Goal: Transaction & Acquisition: Purchase product/service

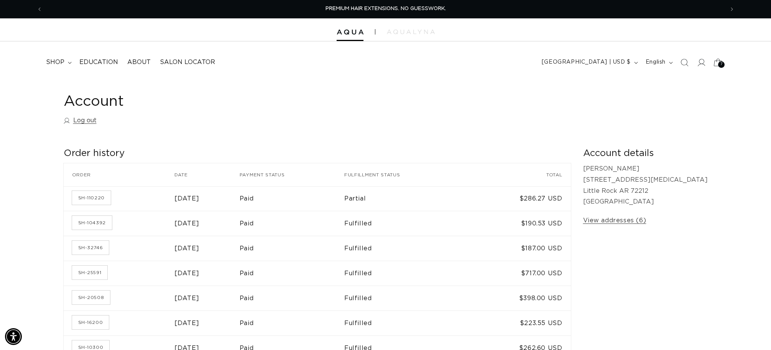
click at [719, 62] on div "7 7" at bounding box center [721, 64] width 7 height 7
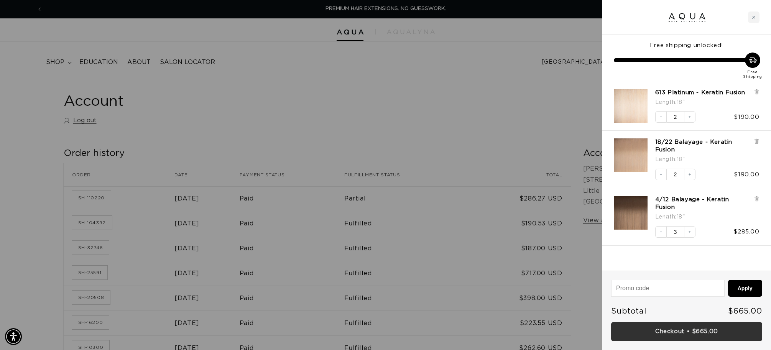
click at [697, 335] on link "Checkout • $665.00" at bounding box center [686, 332] width 151 height 20
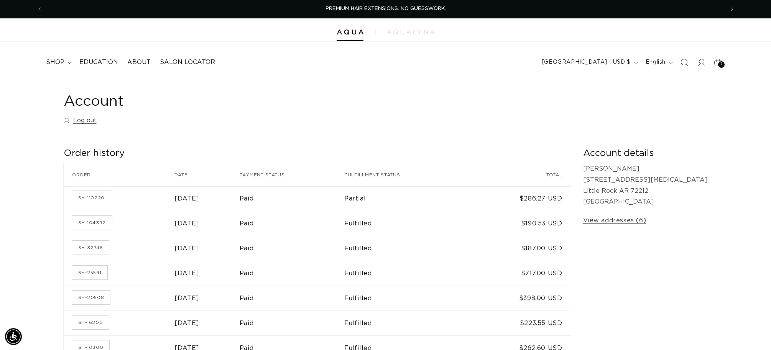
click at [719, 65] on div "7 7" at bounding box center [721, 64] width 7 height 7
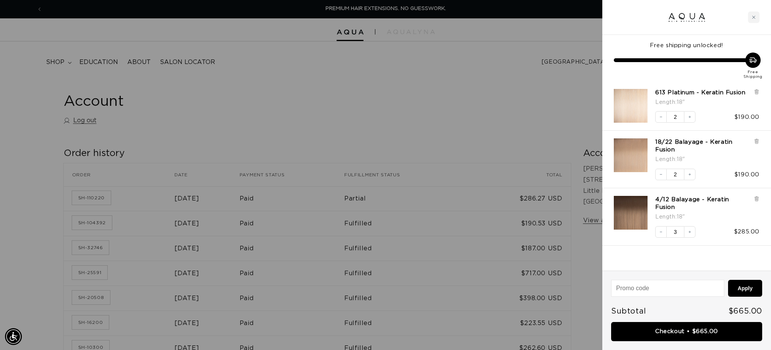
click at [631, 212] on img "4/12 Balayage - Keratin Fusion - 18&quot;" at bounding box center [631, 213] width 34 height 34
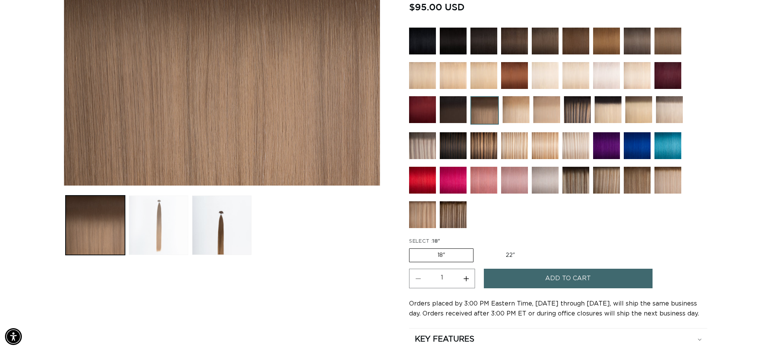
click at [160, 223] on button "Load image 2 in gallery view" at bounding box center [158, 225] width 59 height 59
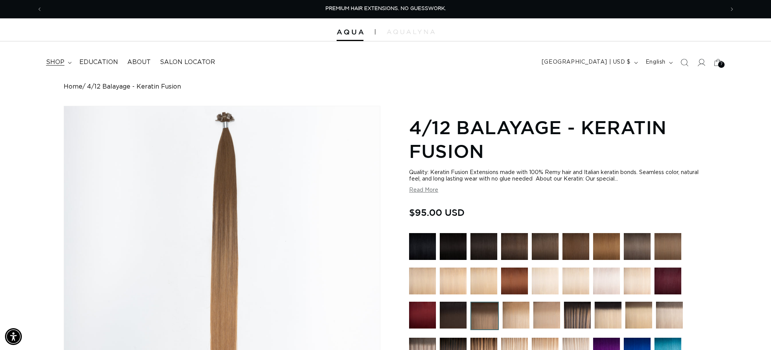
click at [46, 59] on span "shop" at bounding box center [55, 62] width 18 height 8
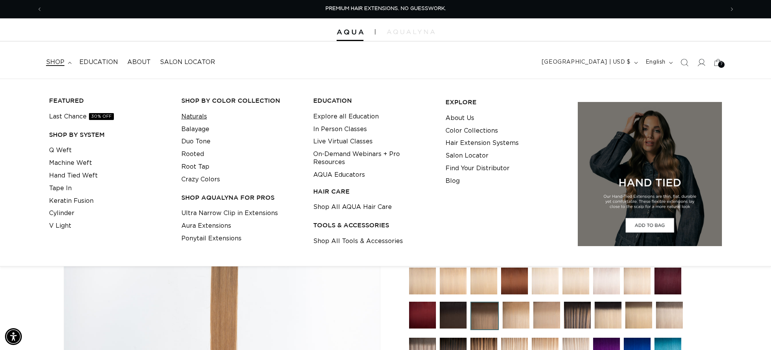
click at [199, 115] on link "Naturals" at bounding box center [194, 116] width 26 height 13
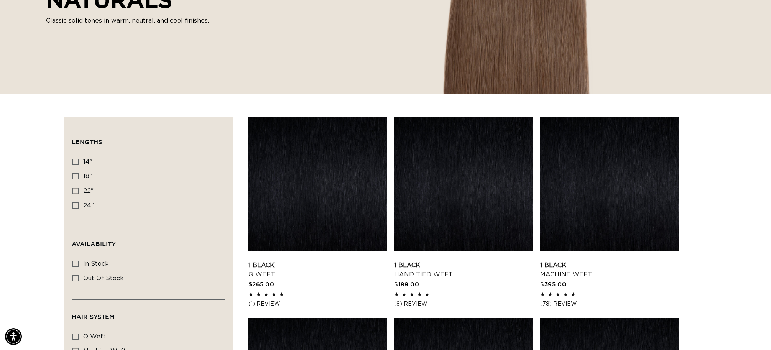
scroll to position [161, 0]
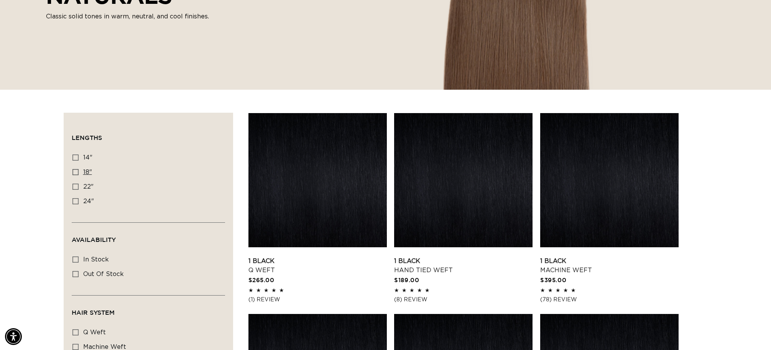
click at [75, 173] on icon at bounding box center [75, 172] width 6 height 6
click at [75, 173] on input "18" 18" (99 products)" at bounding box center [75, 172] width 6 height 6
checkbox input "true"
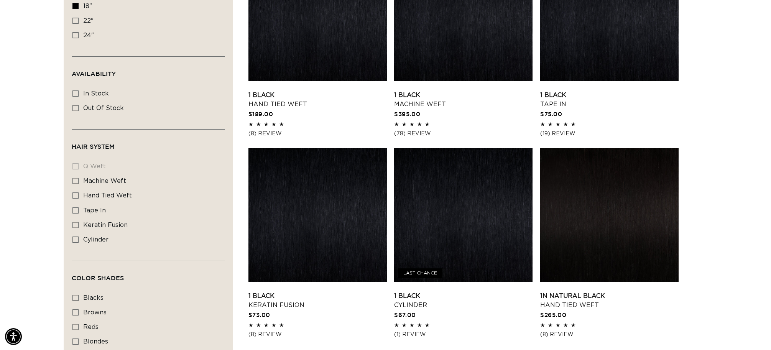
scroll to position [328, 0]
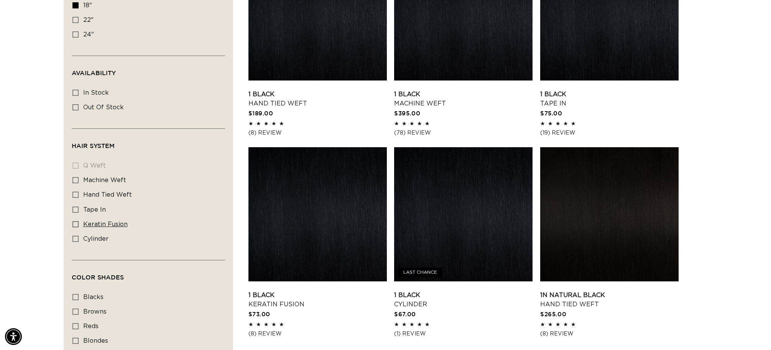
click at [74, 224] on icon at bounding box center [75, 224] width 6 height 6
click at [74, 224] on input "keratin fusion keratin fusion (19 products)" at bounding box center [75, 224] width 6 height 6
checkbox input "true"
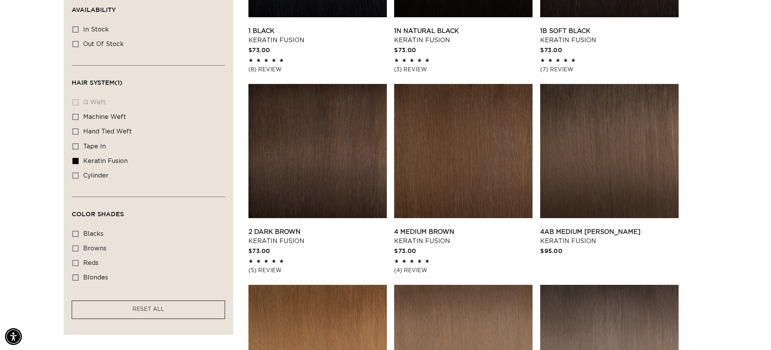
scroll to position [400, 0]
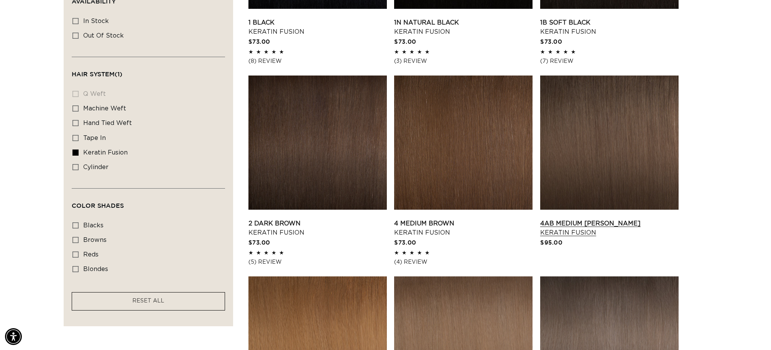
click at [566, 219] on link "4AB Medium Ash Brown Keratin Fusion" at bounding box center [609, 228] width 138 height 18
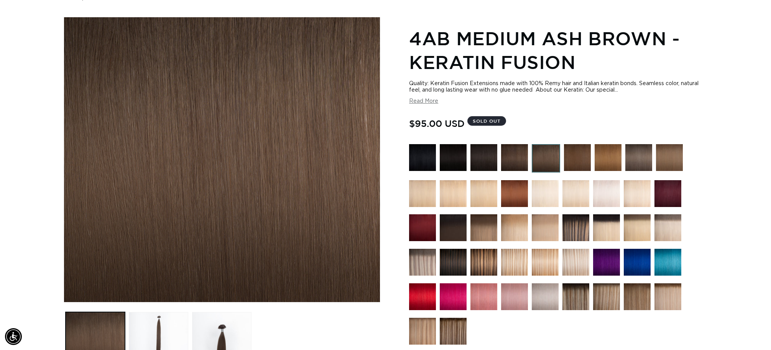
scroll to position [82, 0]
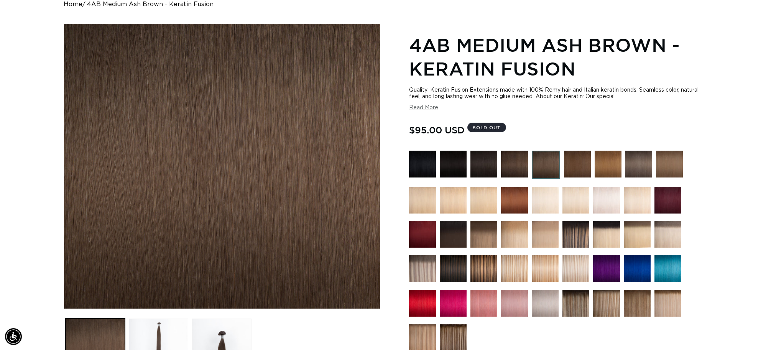
click at [674, 163] on img at bounding box center [669, 164] width 27 height 27
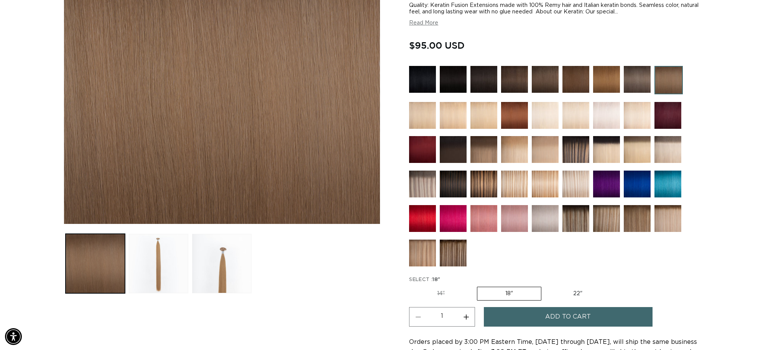
scroll to position [168, 0]
click at [634, 81] on img at bounding box center [637, 79] width 27 height 27
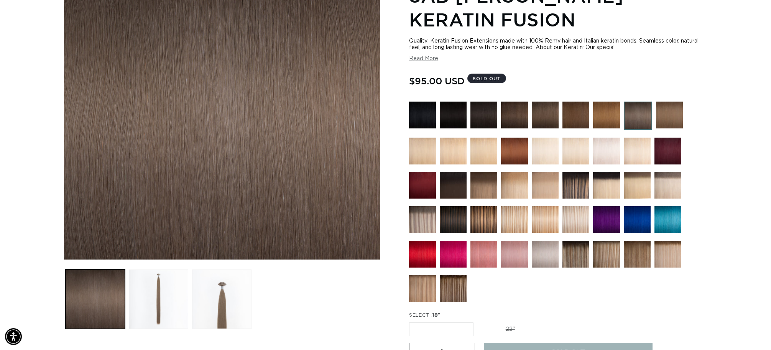
scroll to position [130, 0]
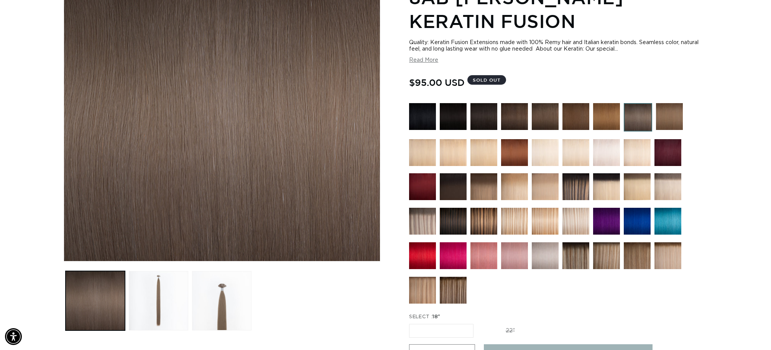
click at [545, 114] on img at bounding box center [545, 116] width 27 height 27
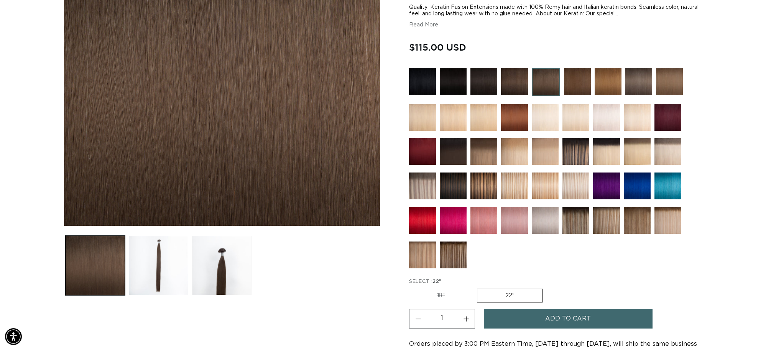
scroll to position [165, 0]
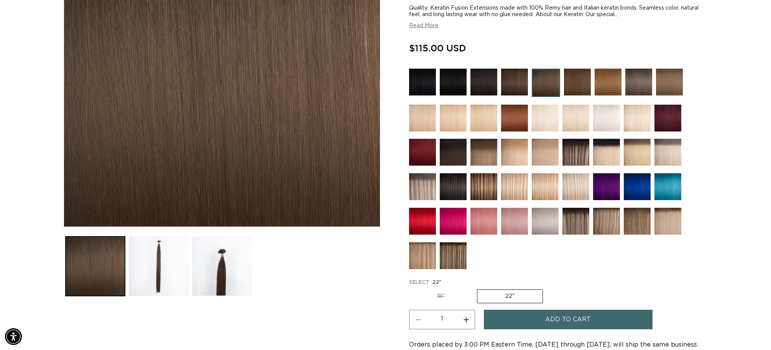
click at [665, 82] on img at bounding box center [669, 82] width 27 height 27
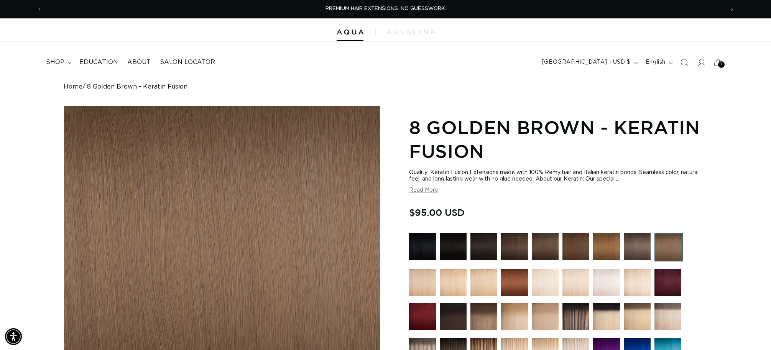
click at [637, 238] on img at bounding box center [637, 246] width 27 height 27
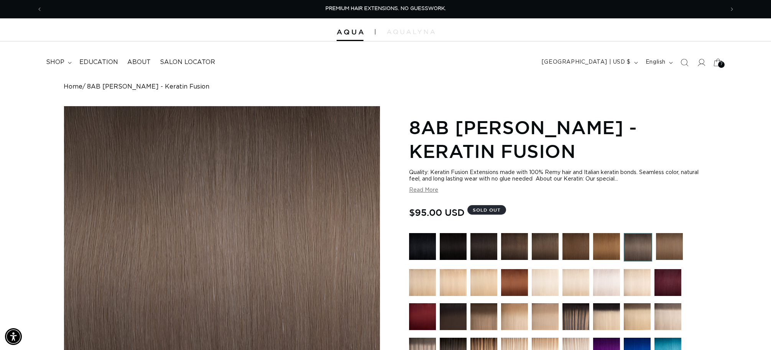
click at [721, 62] on span "7" at bounding box center [722, 64] width 2 height 7
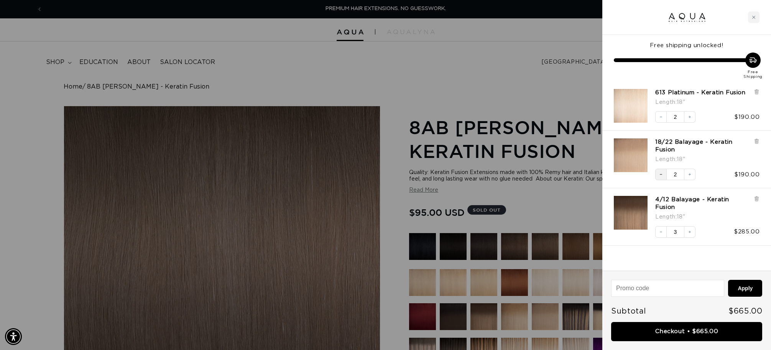
click at [661, 178] on button "Decrease quantity" at bounding box center [661, 175] width 12 height 12
click at [674, 140] on link "18/22 Balayage - Keratin Fusion" at bounding box center [702, 145] width 95 height 15
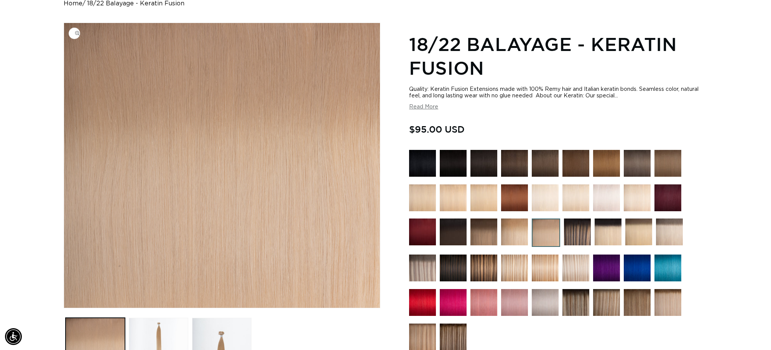
scroll to position [227, 0]
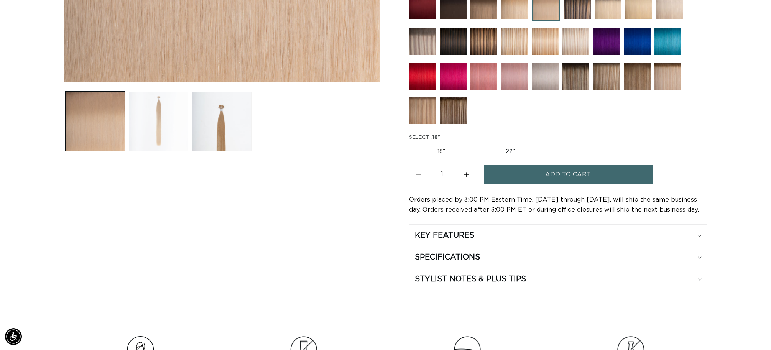
click at [148, 137] on button "Load image 2 in gallery view" at bounding box center [158, 121] width 59 height 59
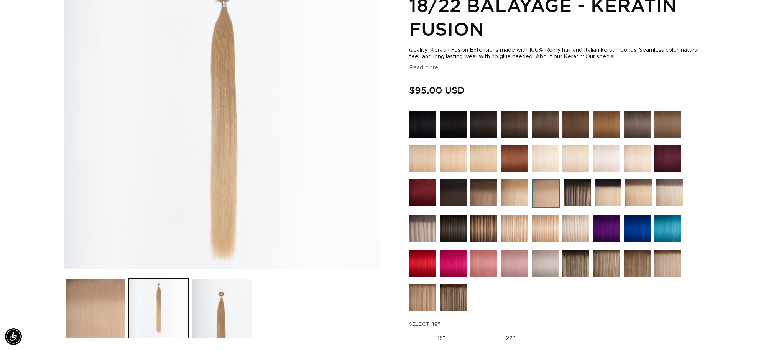
scroll to position [106, 0]
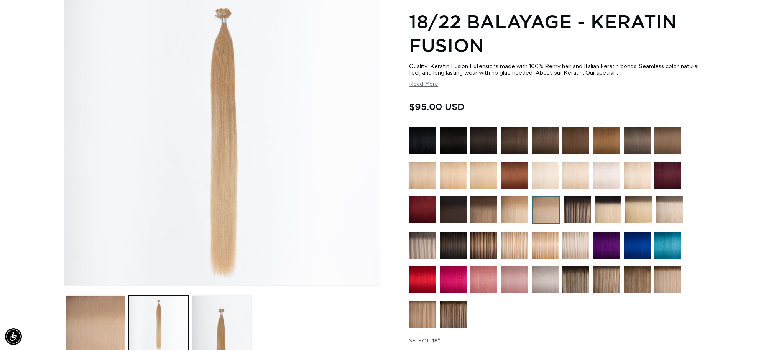
click at [519, 242] on img at bounding box center [514, 245] width 27 height 27
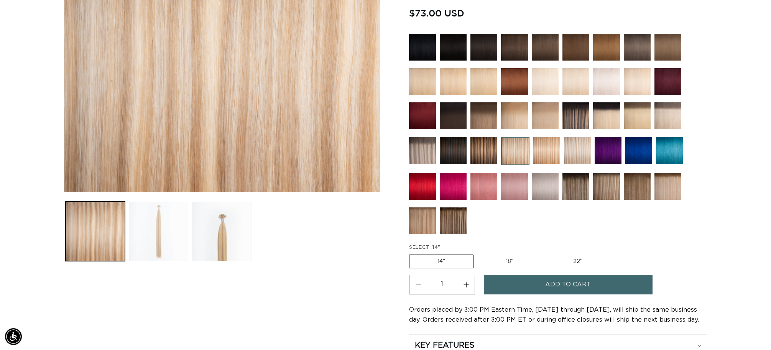
click at [153, 237] on button "Load image 2 in gallery view" at bounding box center [158, 231] width 59 height 59
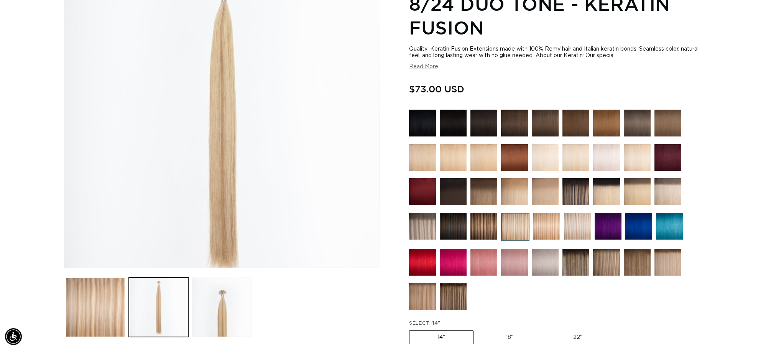
scroll to position [126, 0]
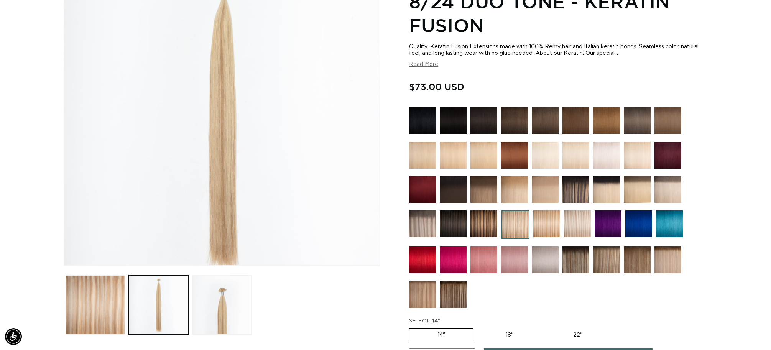
click at [585, 229] on img at bounding box center [577, 224] width 27 height 27
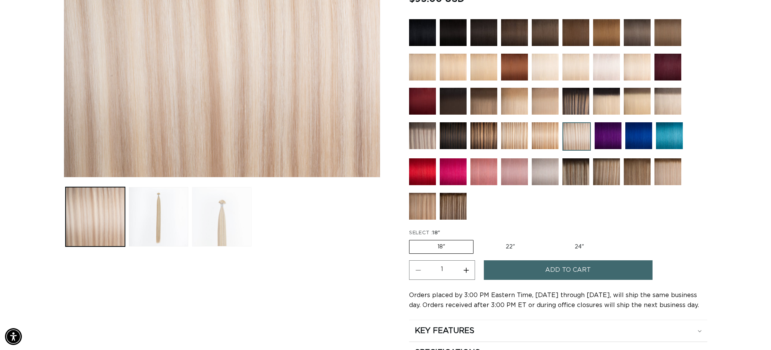
click at [224, 239] on button "Load image 3 in gallery view" at bounding box center [221, 216] width 59 height 59
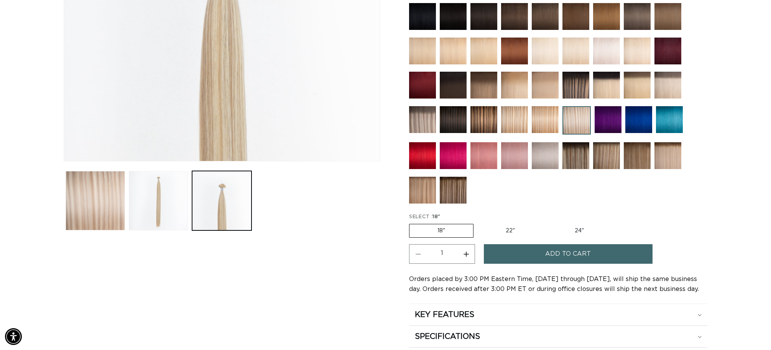
scroll to position [232, 0]
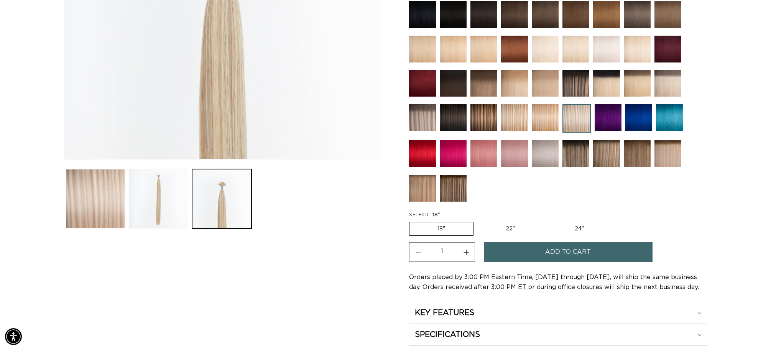
click at [552, 251] on span "Add to cart" at bounding box center [568, 252] width 46 height 20
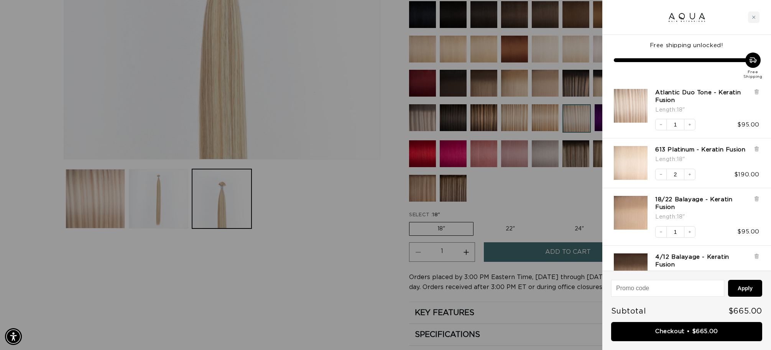
click at [165, 191] on div at bounding box center [385, 175] width 771 height 350
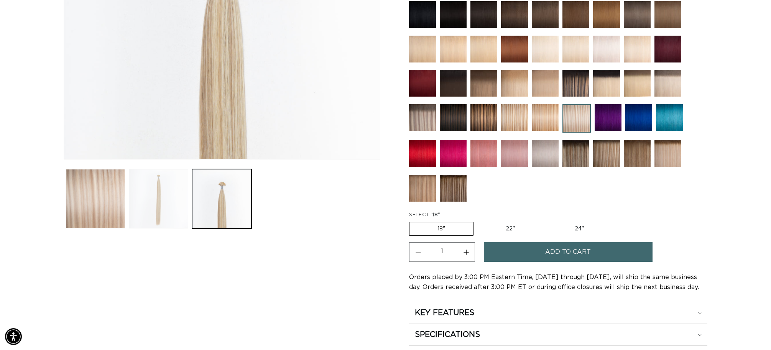
click at [165, 189] on button "Load image 2 in gallery view" at bounding box center [158, 198] width 59 height 59
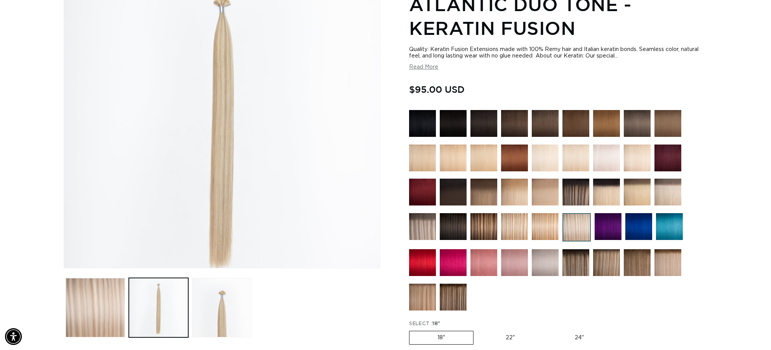
scroll to position [106, 0]
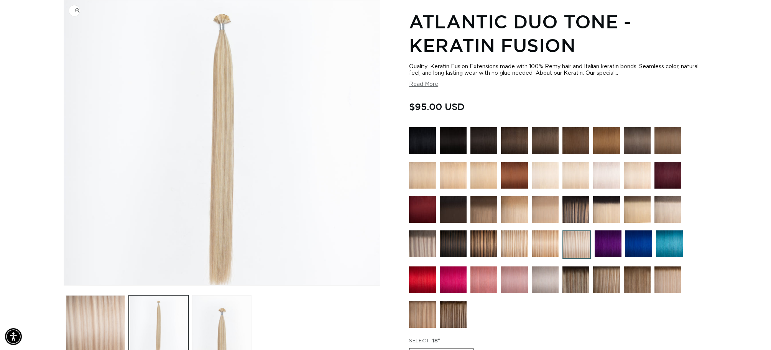
click at [220, 28] on img "Gallery Viewer" at bounding box center [222, 142] width 316 height 285
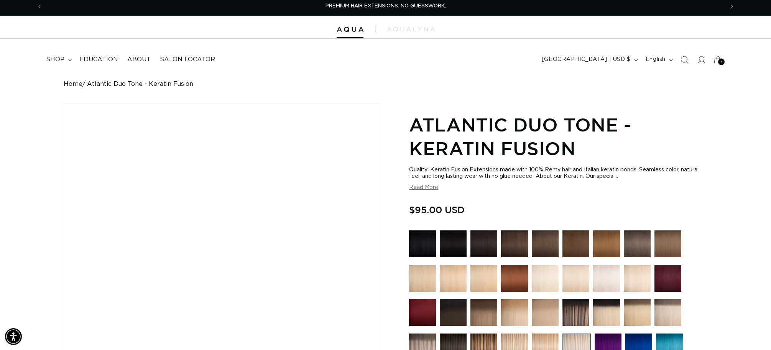
scroll to position [0, 0]
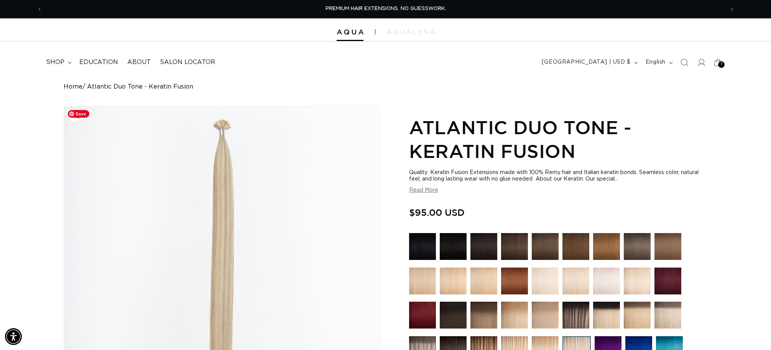
click at [222, 133] on img "Gallery Viewer" at bounding box center [222, 248] width 316 height 285
click at [721, 64] on span "7" at bounding box center [722, 64] width 2 height 7
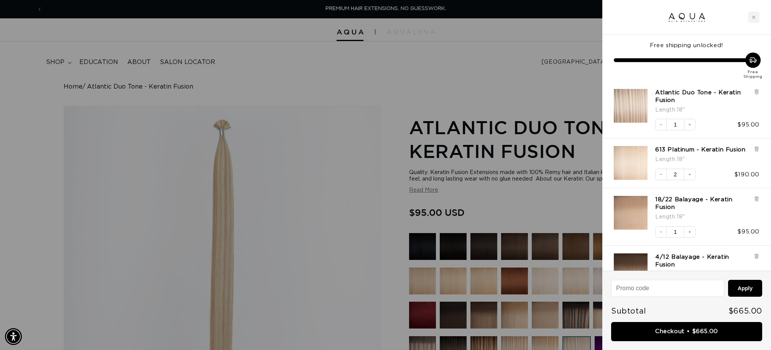
click at [634, 264] on img "4/12 Balayage - Keratin Fusion - 18&quot;" at bounding box center [631, 270] width 34 height 34
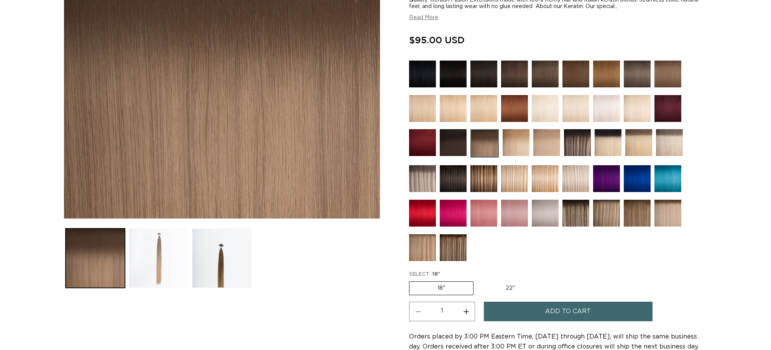
click at [155, 253] on button "Load image 2 in gallery view" at bounding box center [158, 258] width 59 height 59
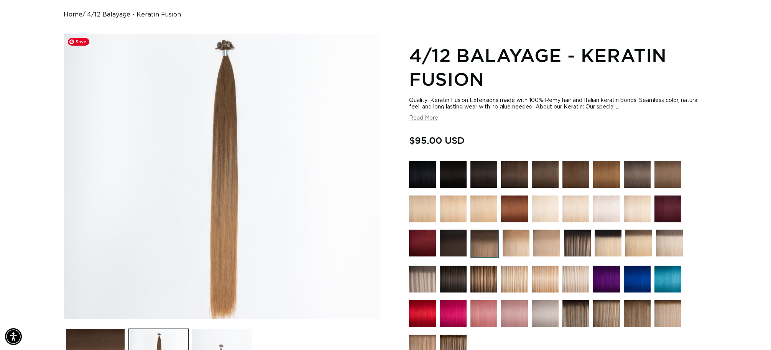
scroll to position [72, 0]
click at [226, 51] on img "Gallery Viewer" at bounding box center [222, 177] width 316 height 285
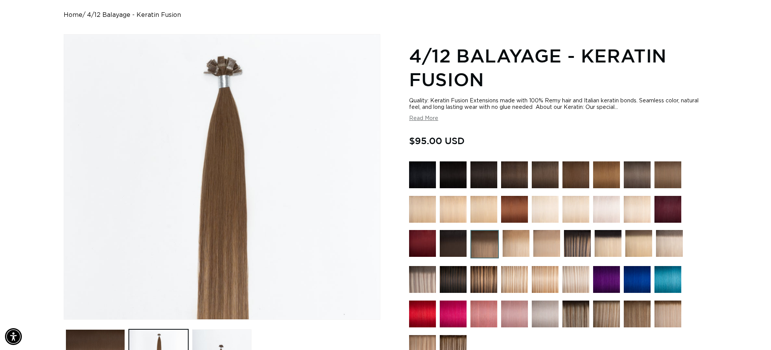
scroll to position [70, 0]
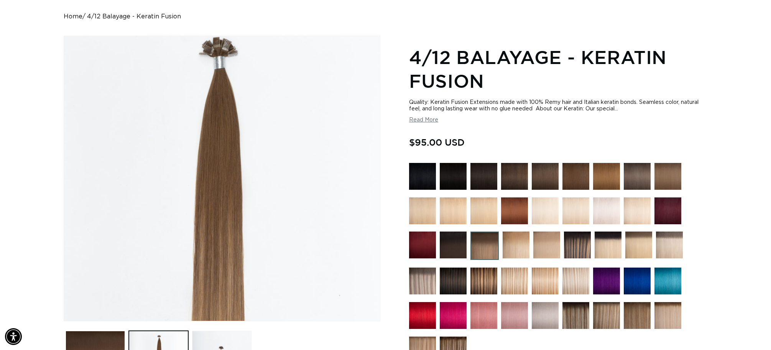
click at [231, 70] on div "Gallery Viewer" at bounding box center [222, 178] width 316 height 285
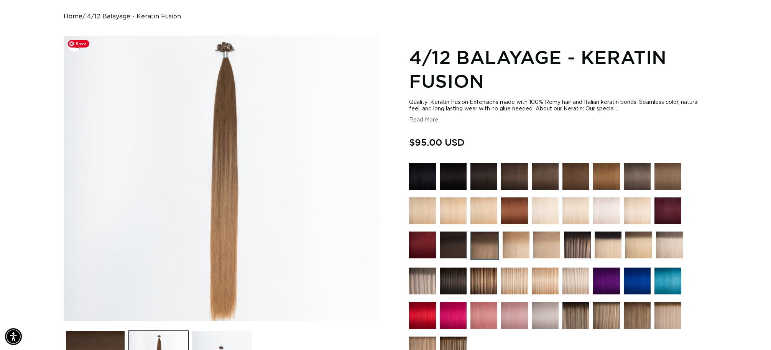
click at [224, 71] on img "Gallery Viewer" at bounding box center [222, 178] width 316 height 285
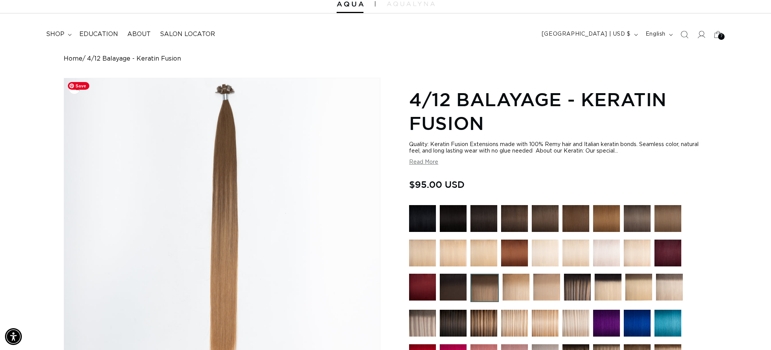
scroll to position [0, 0]
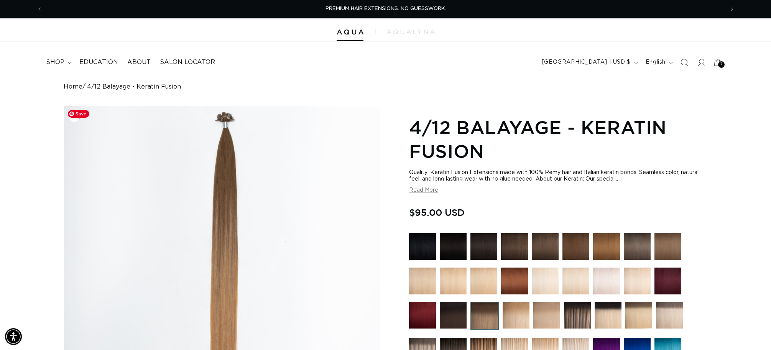
click at [227, 128] on img "Gallery Viewer" at bounding box center [222, 248] width 316 height 285
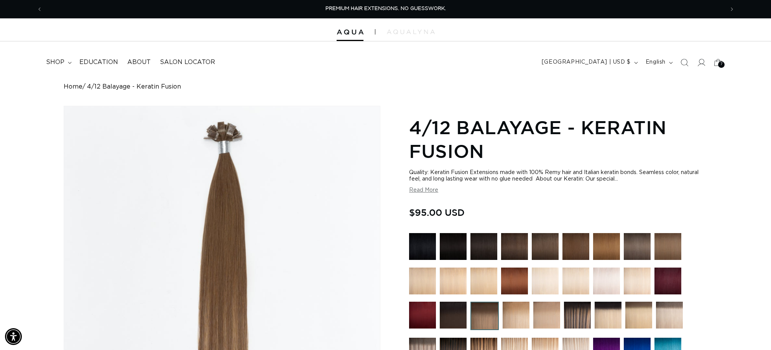
click at [227, 128] on div "Gallery Viewer" at bounding box center [222, 248] width 316 height 285
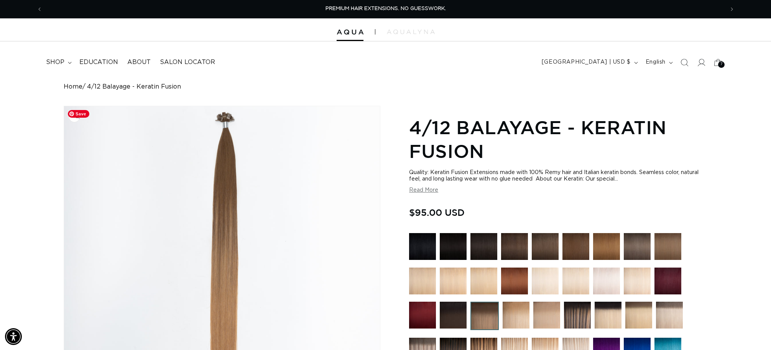
click at [227, 131] on img "Gallery Viewer" at bounding box center [222, 248] width 316 height 285
click at [719, 64] on div "7 7" at bounding box center [721, 64] width 7 height 7
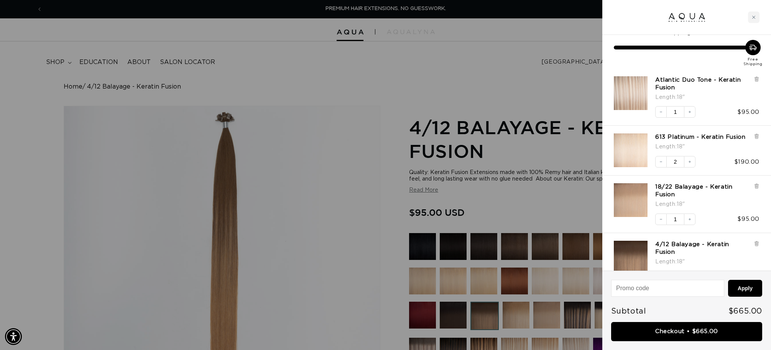
scroll to position [25, 0]
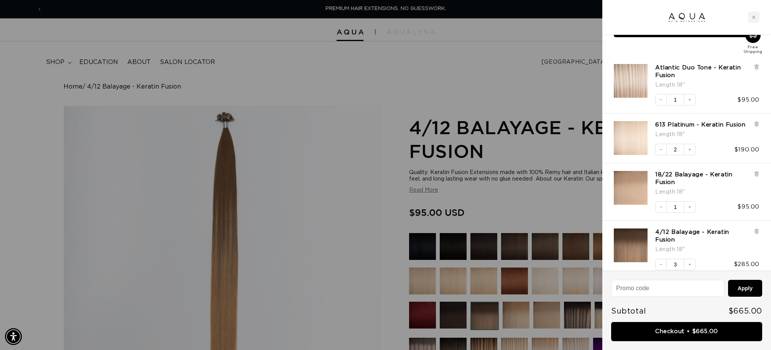
click at [632, 95] on img "Atlantic Duo Tone - Keratin Fusion - 18&quot;" at bounding box center [631, 81] width 34 height 34
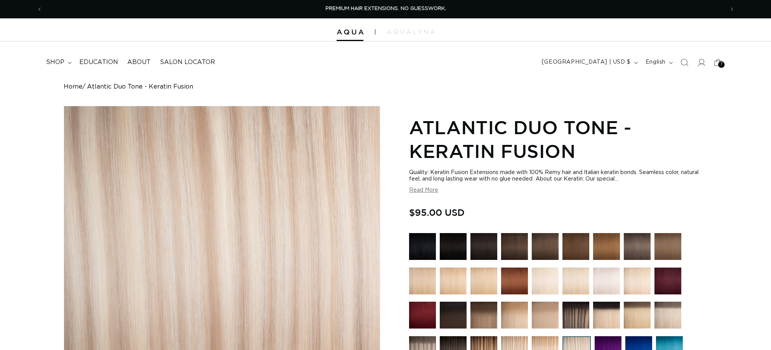
scroll to position [49, 0]
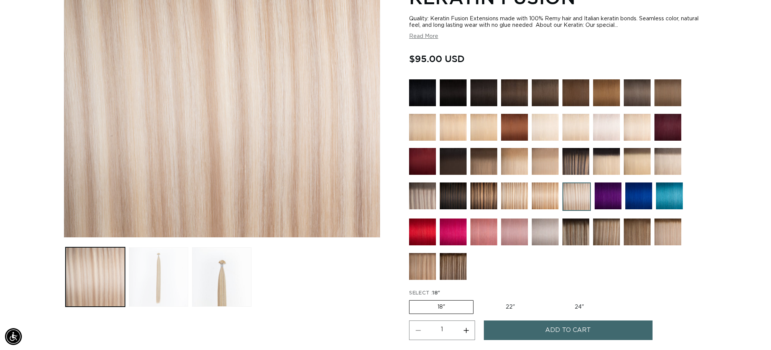
click at [168, 279] on button "Load image 2 in gallery view" at bounding box center [158, 276] width 59 height 59
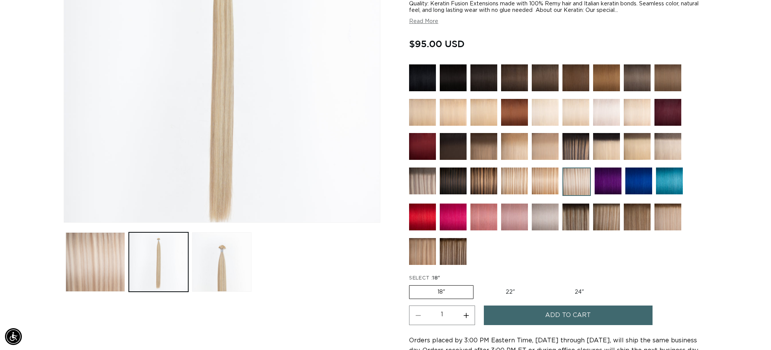
scroll to position [169, 0]
click at [218, 241] on button "Load image 3 in gallery view" at bounding box center [221, 261] width 59 height 59
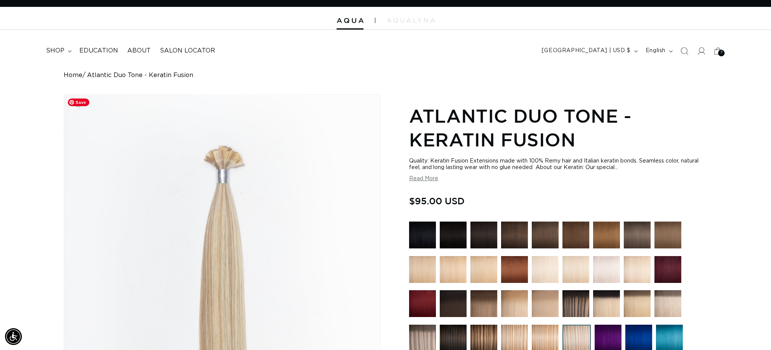
scroll to position [0, 0]
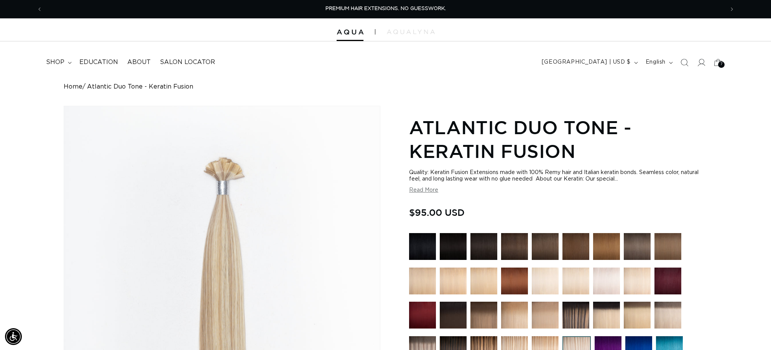
drag, startPoint x: 722, startPoint y: 61, endPoint x: 710, endPoint y: 76, distance: 18.8
click at [722, 61] on span "7" at bounding box center [722, 64] width 2 height 7
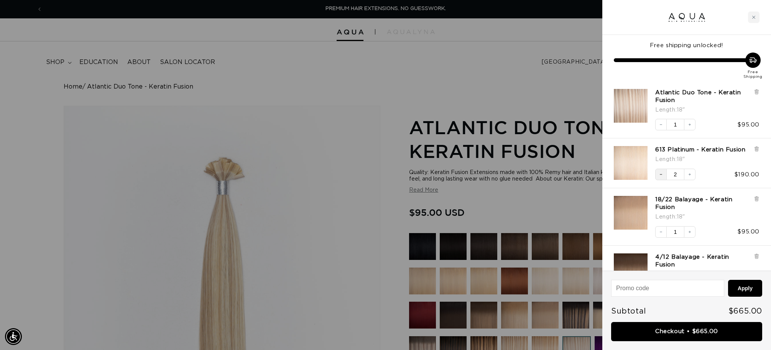
click at [661, 175] on icon "Decrease quantity" at bounding box center [661, 174] width 5 height 5
click at [688, 123] on icon "Increase quantity" at bounding box center [690, 124] width 5 height 5
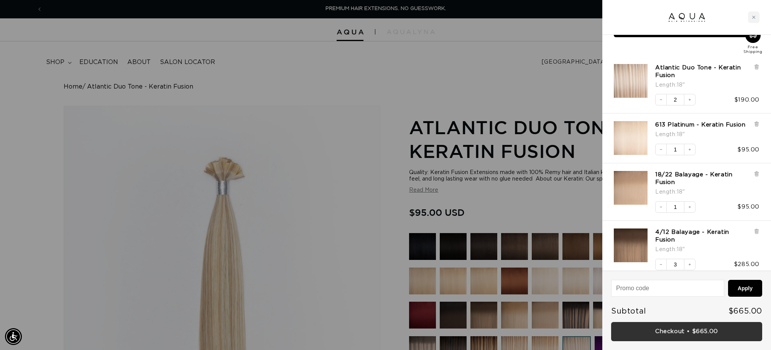
click at [709, 334] on link "Checkout • $665.00" at bounding box center [686, 332] width 151 height 20
